Goal: Subscribe to service/newsletter

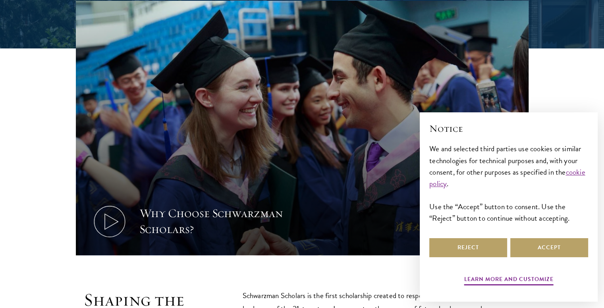
scroll to position [357, 0]
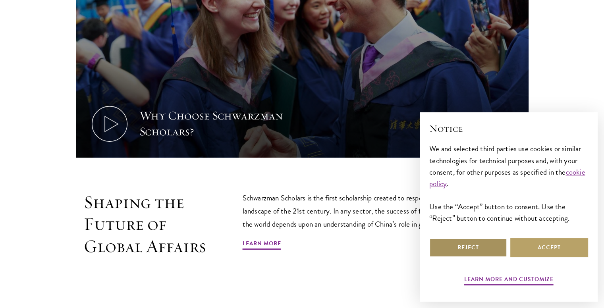
click at [476, 244] on button "Reject" at bounding box center [468, 247] width 78 height 19
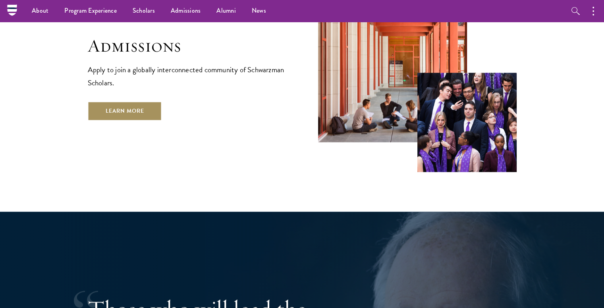
scroll to position [1350, 0]
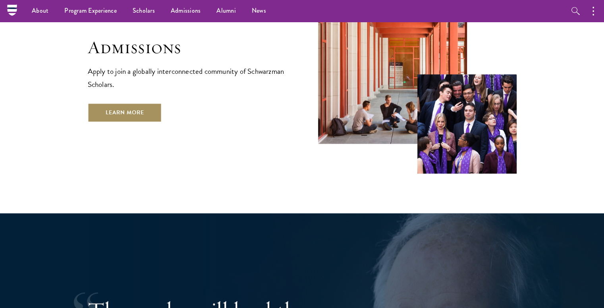
click at [148, 103] on link "Learn More" at bounding box center [125, 112] width 74 height 19
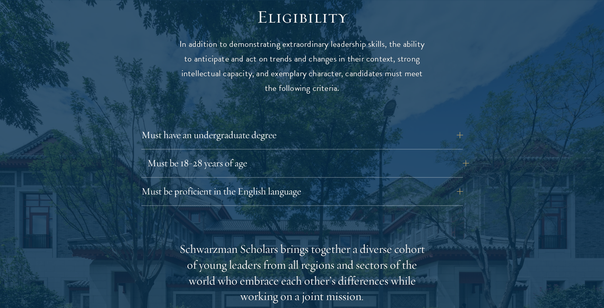
scroll to position [1072, 0]
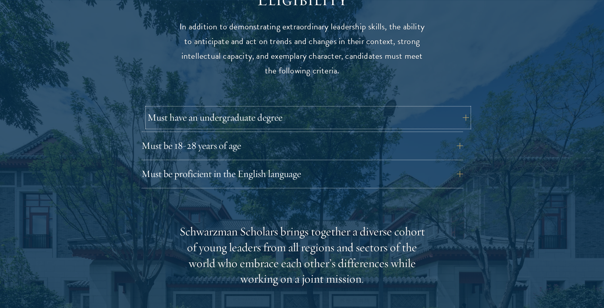
click at [373, 108] on button "Must have an undergraduate degree" at bounding box center [308, 117] width 322 height 19
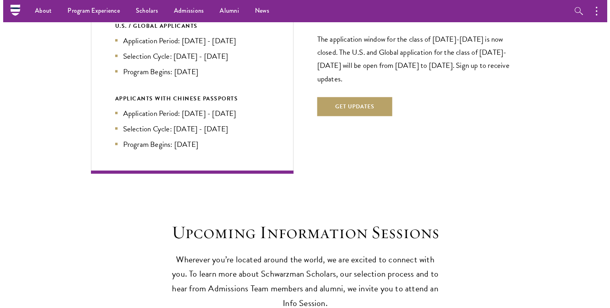
scroll to position [1787, 0]
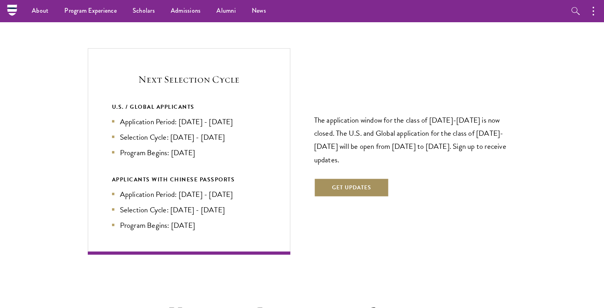
click at [362, 178] on button "Get Updates" at bounding box center [351, 187] width 75 height 19
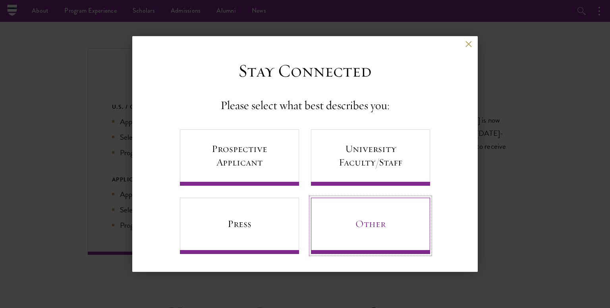
click at [355, 226] on link "Other" at bounding box center [370, 226] width 119 height 56
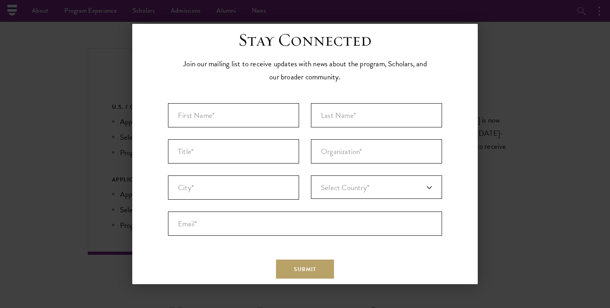
scroll to position [7, 0]
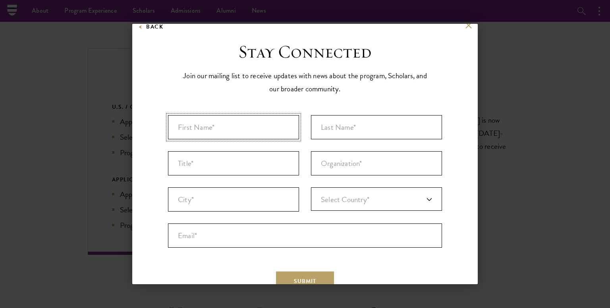
click at [251, 132] on input "First Name* *" at bounding box center [233, 127] width 131 height 24
click at [327, 129] on input "Last Name* *" at bounding box center [376, 127] width 131 height 24
click at [264, 122] on input "Muhammad" at bounding box center [233, 127] width 131 height 24
type input "Muhammad Hassan"
click at [364, 135] on input "Last Name* *" at bounding box center [376, 127] width 131 height 24
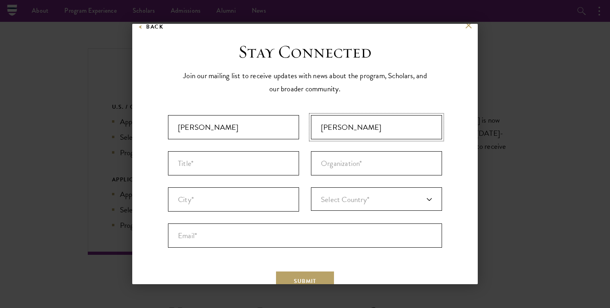
type input "Hadi"
click at [227, 156] on input "Title *" at bounding box center [233, 163] width 131 height 24
type input "Undergraduate"
click at [340, 166] on input "Organization *" at bounding box center [376, 163] width 131 height 24
click at [230, 212] on ul "First Name* * Muhammad Hassan 15 of 40 max characters Last Name* * Hadi 4 of 80…" at bounding box center [305, 181] width 286 height 145
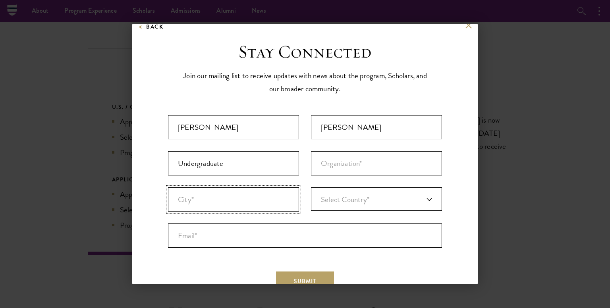
click at [232, 202] on input "City* *" at bounding box center [233, 199] width 131 height 24
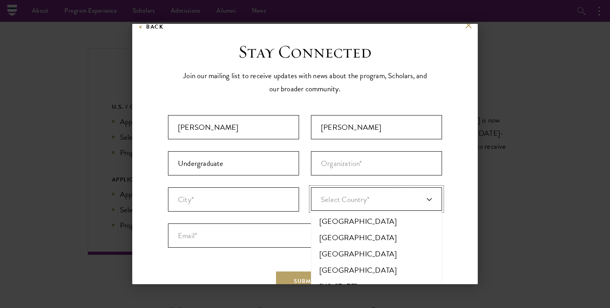
click at [342, 199] on span "Select Country*" at bounding box center [345, 200] width 48 height 12
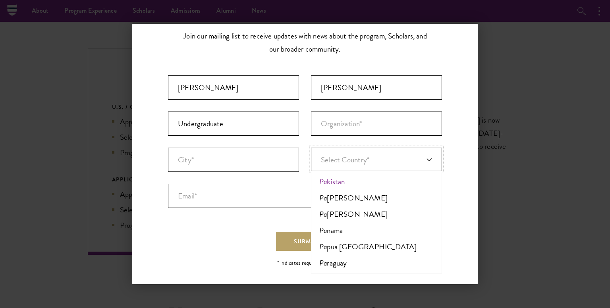
type input "pa"
click at [365, 177] on li "Pa kistan" at bounding box center [376, 182] width 126 height 16
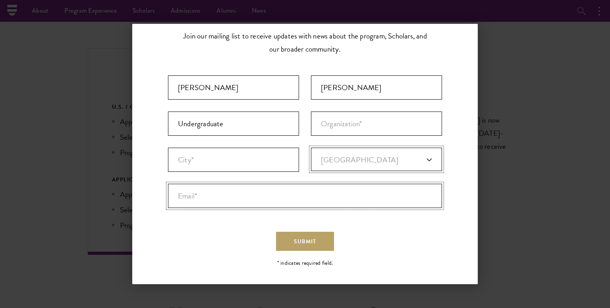
click at [265, 188] on input "Email* *" at bounding box center [305, 196] width 274 height 24
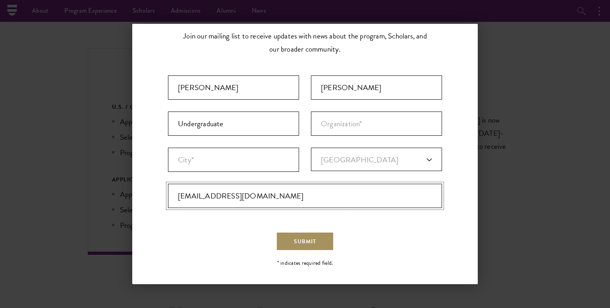
type input "hassanhadiofc@gmail.com"
click at [297, 241] on span "Submit" at bounding box center [305, 241] width 22 height 8
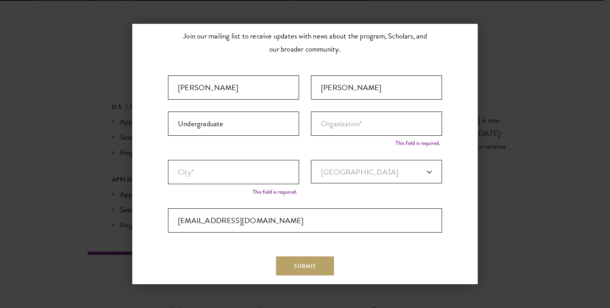
scroll to position [1816, 0]
click at [313, 262] on button "Submit" at bounding box center [305, 266] width 58 height 19
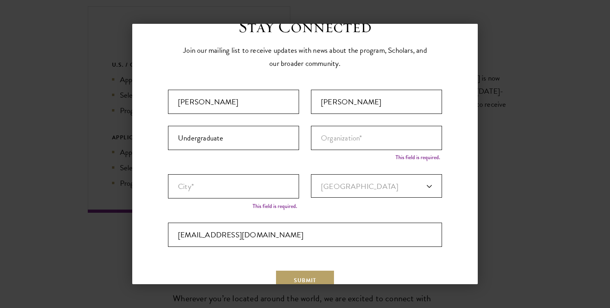
scroll to position [0, 0]
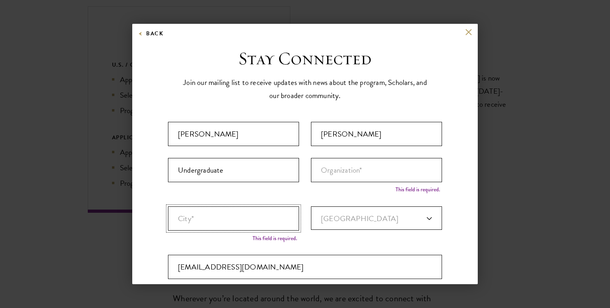
click at [255, 212] on input "City* *" at bounding box center [233, 218] width 131 height 24
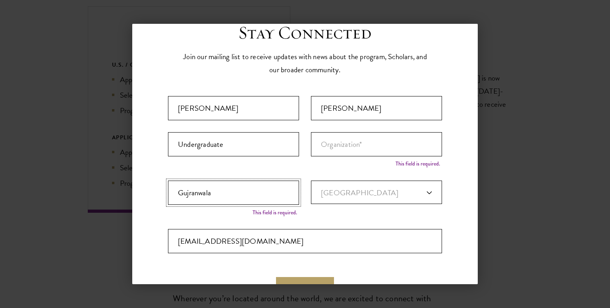
scroll to position [40, 0]
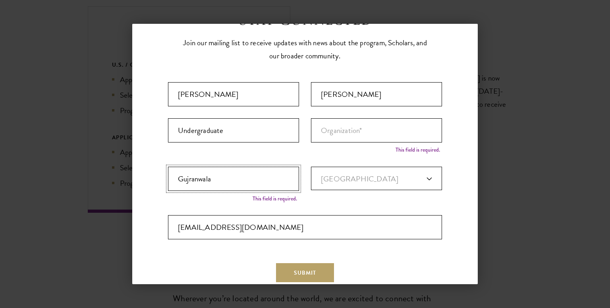
type input "Gujranwala"
drag, startPoint x: 360, startPoint y: 112, endPoint x: 362, endPoint y: 124, distance: 12.9
click at [359, 115] on ul "First Name* * Muhammad Hassan 15 of 40 max characters Last Name* * Hadi 4 of 80…" at bounding box center [305, 160] width 286 height 169
click at [362, 124] on input "Organization *" at bounding box center [376, 130] width 131 height 24
type input "."
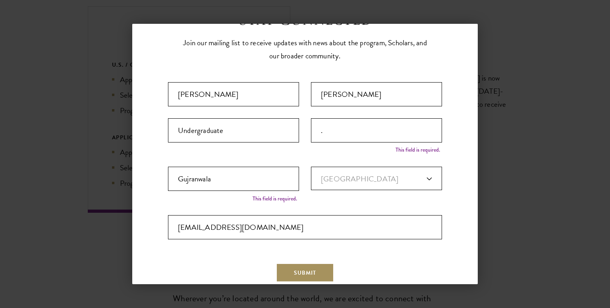
click at [301, 264] on button "Submit" at bounding box center [305, 272] width 58 height 19
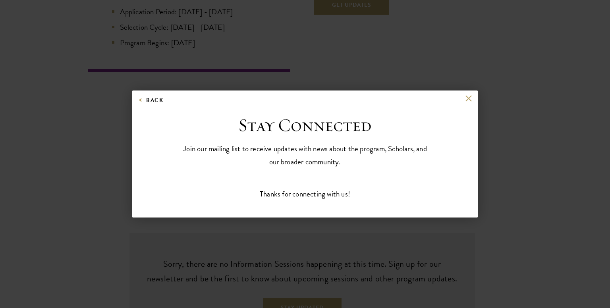
click at [470, 151] on div "Stay Connected Please select what best describes you: Prospective Applicant Uni…" at bounding box center [304, 157] width 345 height 86
click at [127, 116] on div "Back Stay Connected Please select what best describes you: Prospective Applican…" at bounding box center [305, 154] width 610 height 261
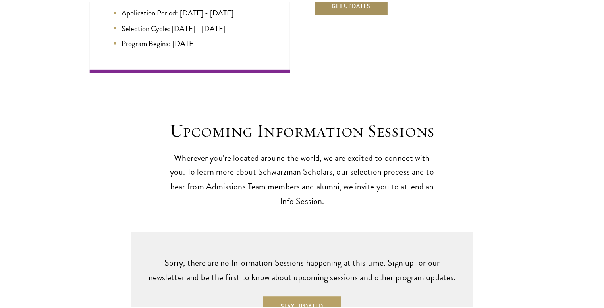
scroll to position [1804, 0]
